Goal: Feedback & Contribution: Submit feedback/report problem

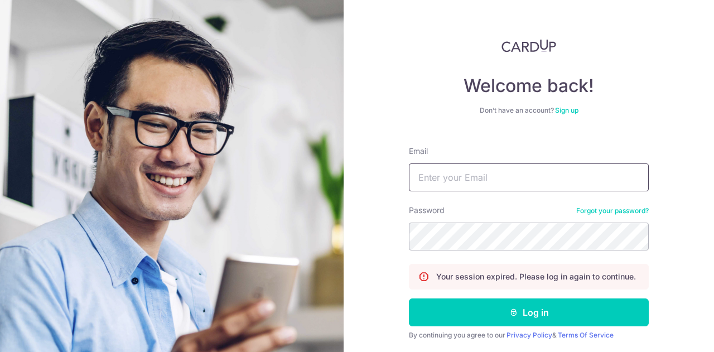
click at [494, 186] on input "Email" at bounding box center [529, 178] width 240 height 28
type input "[EMAIL_ADDRESS][DOMAIN_NAME]"
click at [409, 299] on button "Log in" at bounding box center [529, 313] width 240 height 28
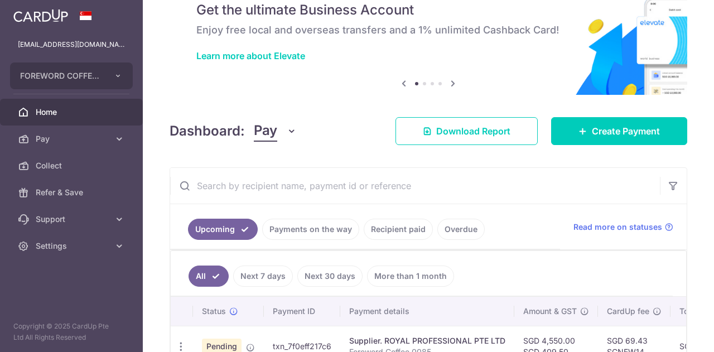
scroll to position [112, 0]
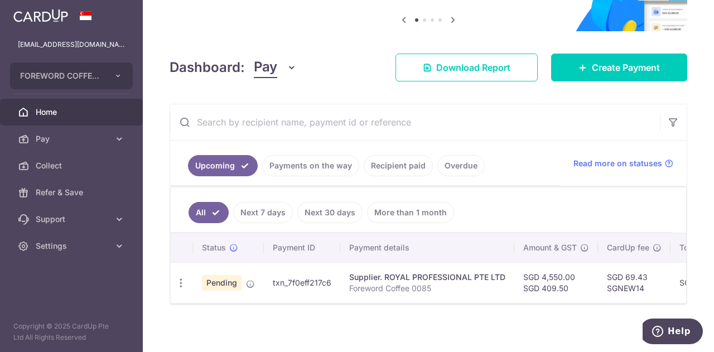
click at [371, 304] on div at bounding box center [429, 303] width 516 height 1
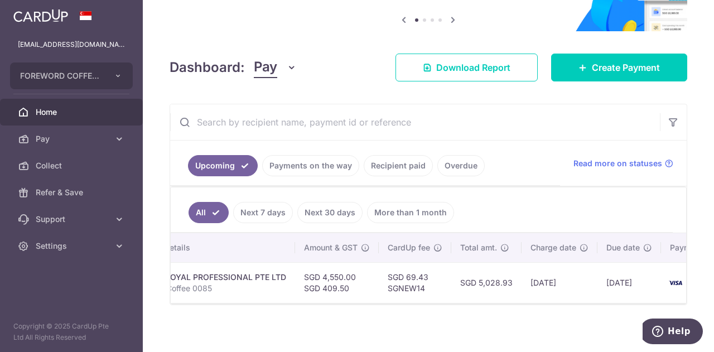
scroll to position [0, 278]
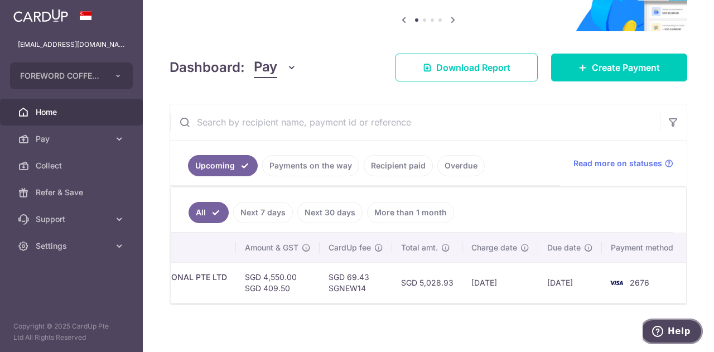
click at [675, 333] on span "Help" at bounding box center [679, 331] width 23 height 10
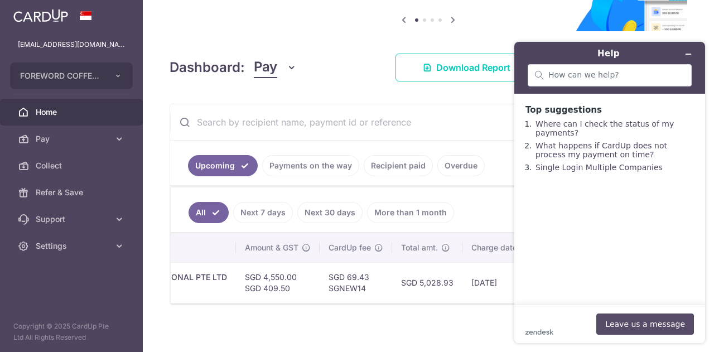
click at [662, 324] on button "Leave us a message" at bounding box center [646, 324] width 98 height 21
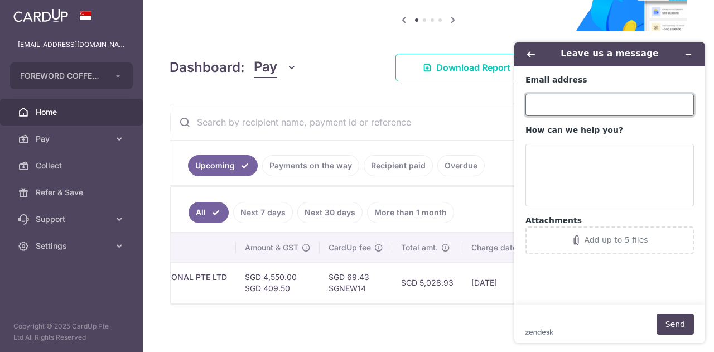
click at [544, 99] on input "Email address" at bounding box center [610, 105] width 169 height 22
type input "[EMAIL_ADDRESS][DOMAIN_NAME]"
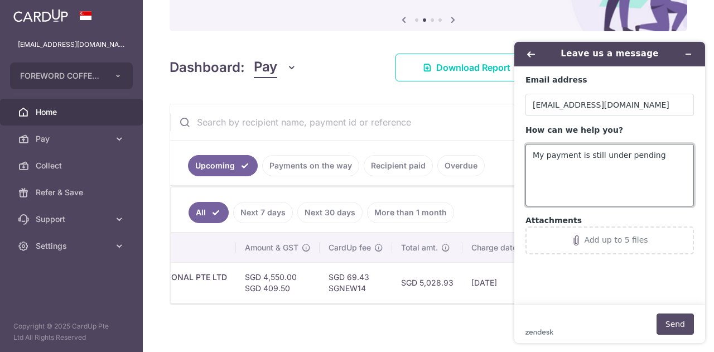
type textarea "My payment is still under pending"
click at [681, 333] on button "Send" at bounding box center [675, 324] width 37 height 21
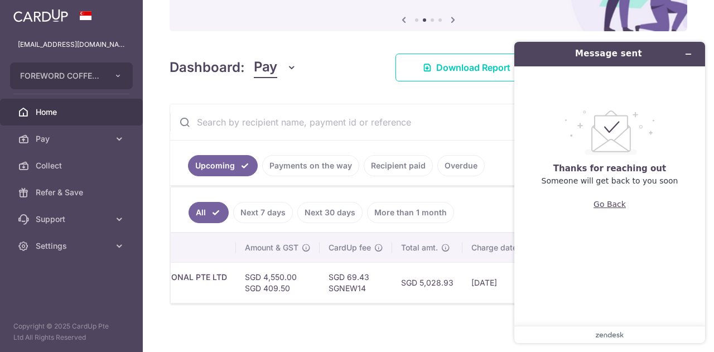
click at [614, 205] on button "Go Back" at bounding box center [610, 204] width 32 height 21
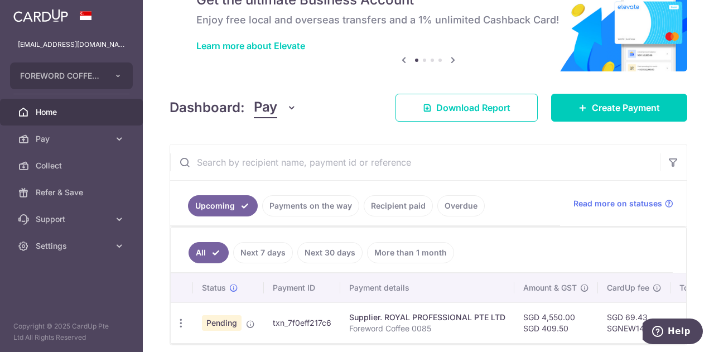
scroll to position [105, 0]
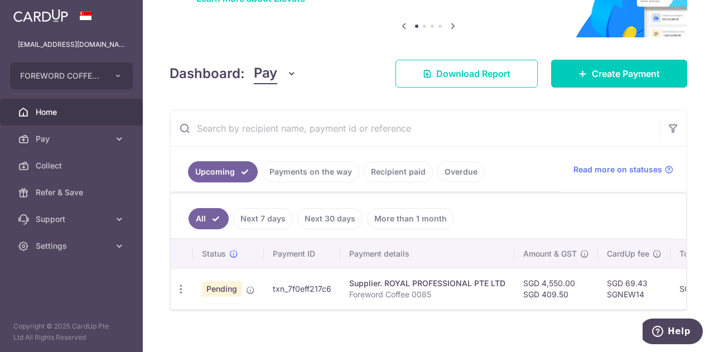
click at [287, 283] on td "txn_7f0eff217c6" at bounding box center [302, 288] width 76 height 41
click at [225, 291] on span "Pending" at bounding box center [222, 289] width 40 height 16
click at [182, 287] on icon "button" at bounding box center [181, 290] width 12 height 12
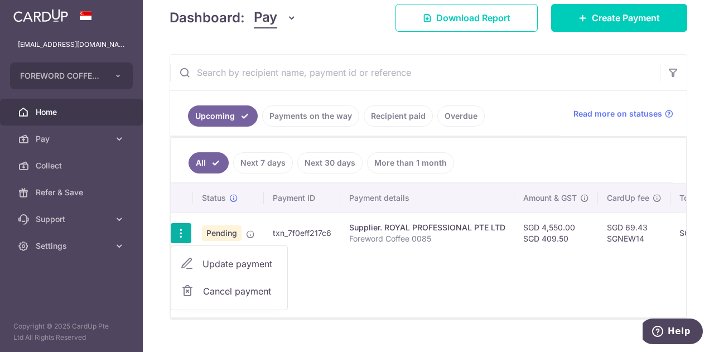
click at [568, 224] on td "SGD 4,550.00 SGD 409.50" at bounding box center [557, 233] width 84 height 41
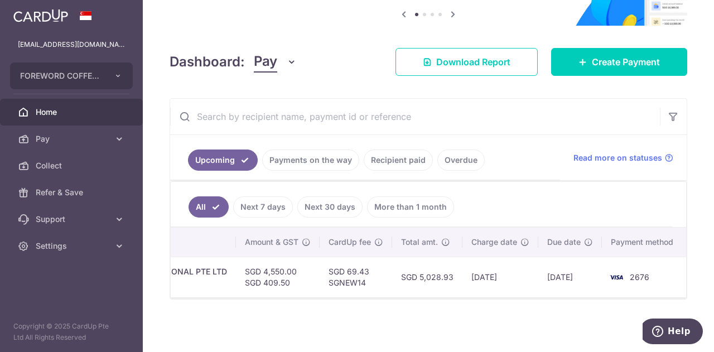
scroll to position [0, 0]
